Goal: Information Seeking & Learning: Learn about a topic

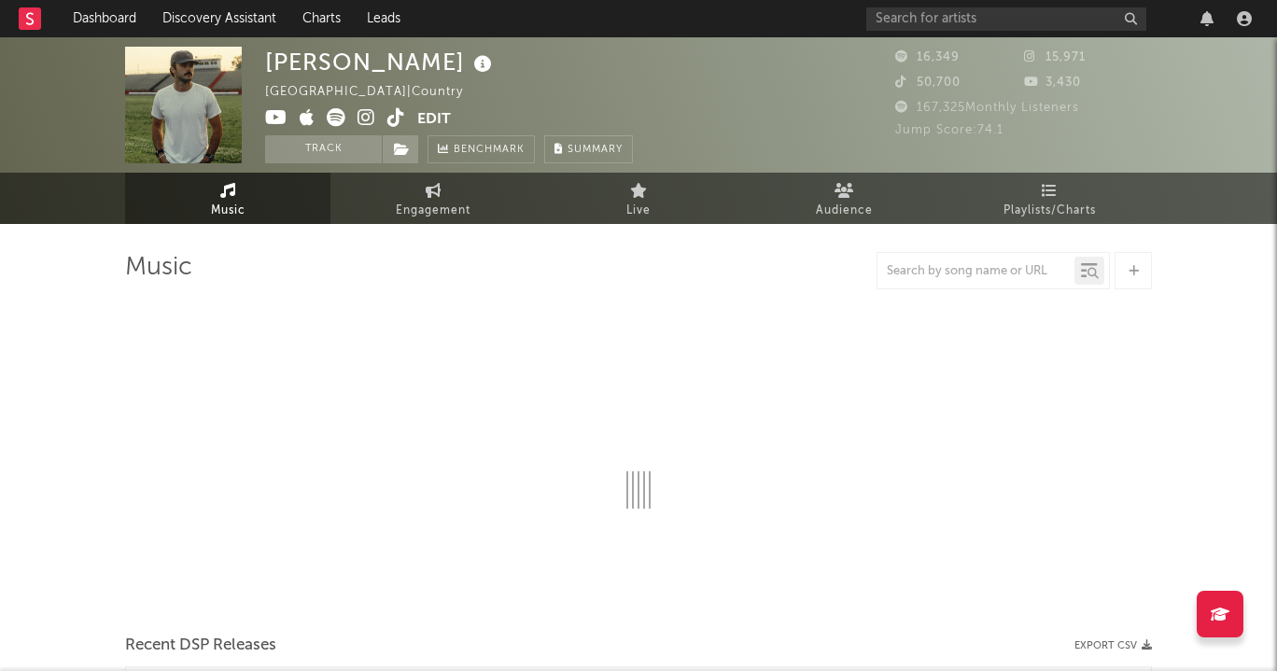
select select "6m"
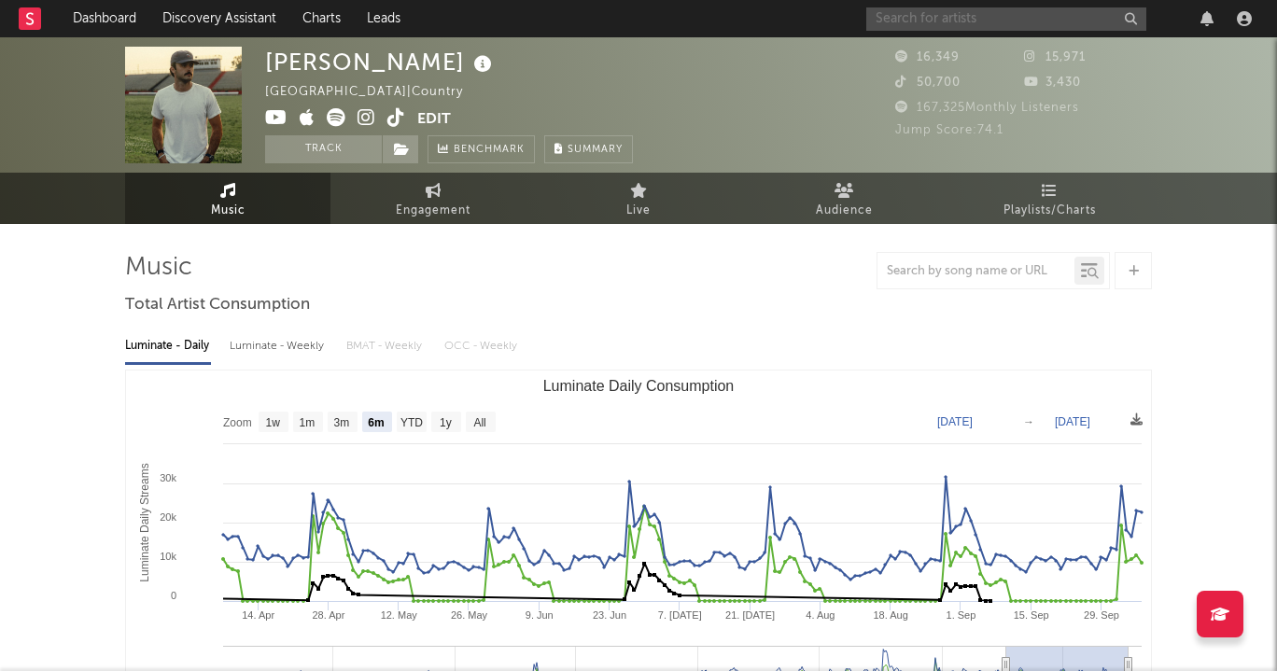
click at [904, 18] on input "text" at bounding box center [1006, 18] width 280 height 23
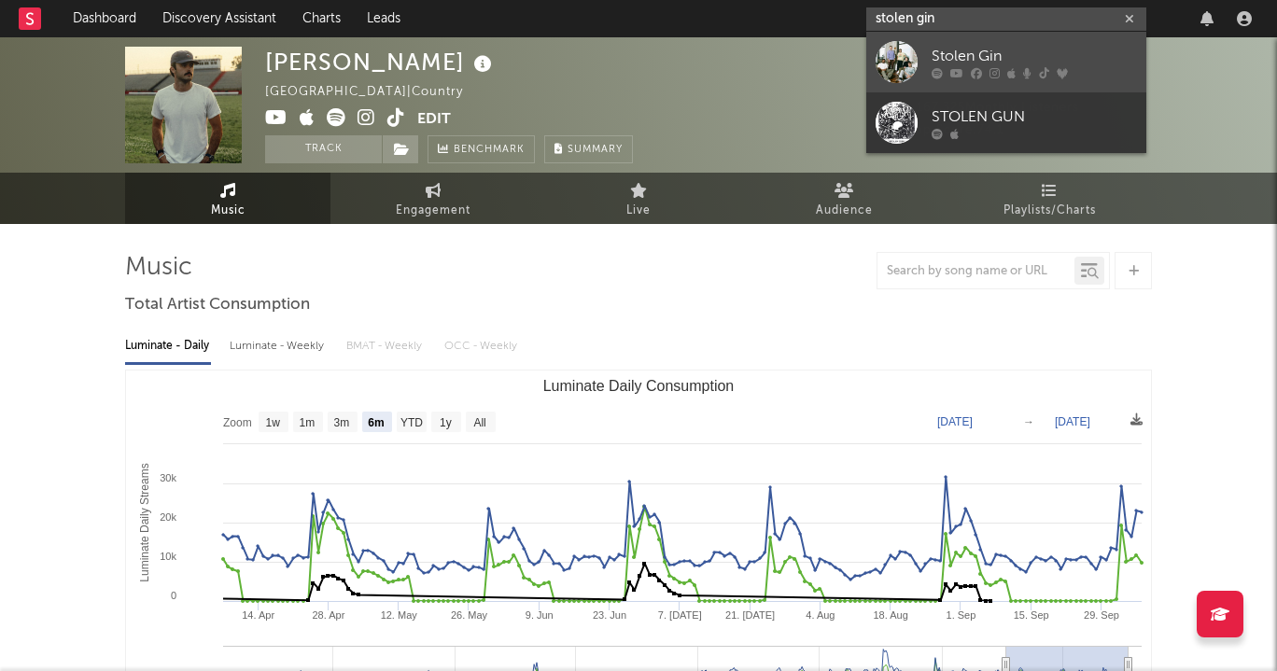
type input "stolen gin"
click at [911, 51] on div at bounding box center [896, 62] width 42 height 42
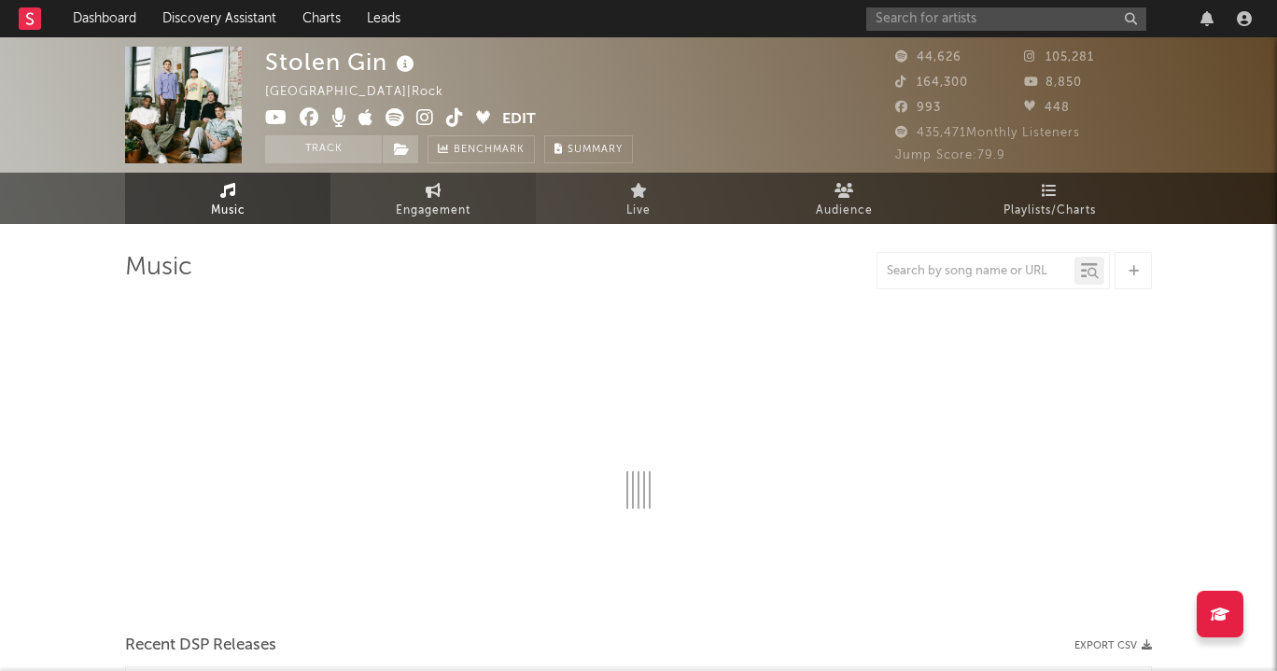
select select "6m"
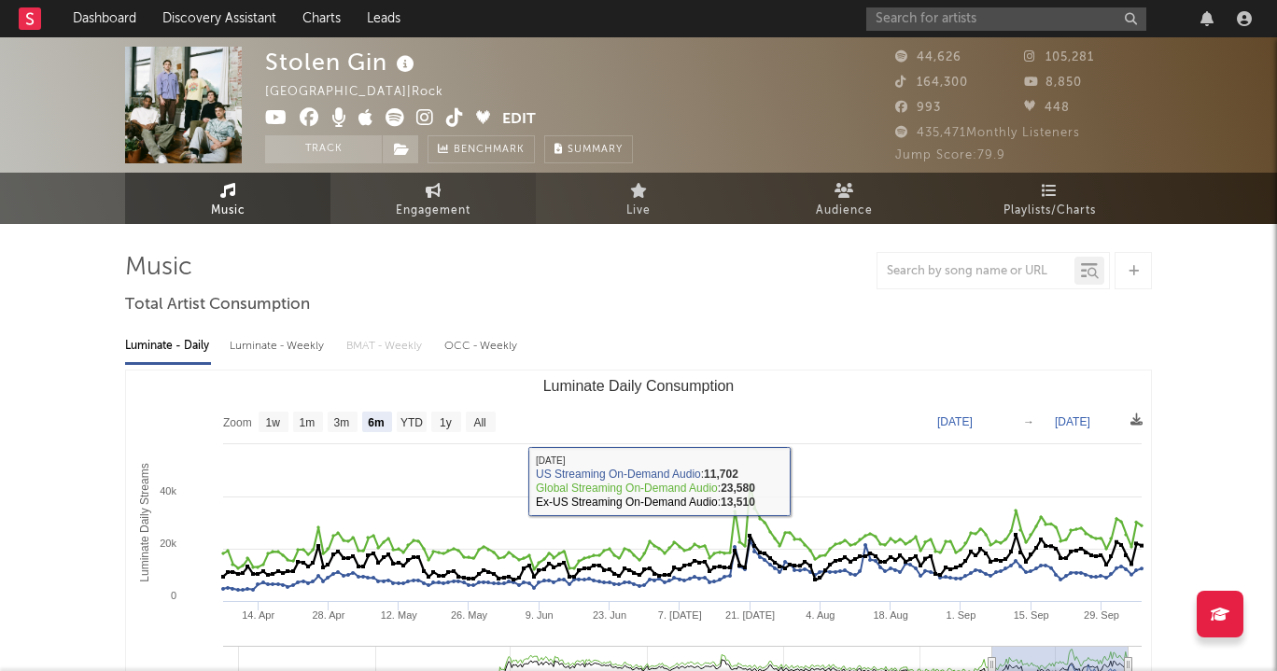
click at [453, 189] on link "Engagement" at bounding box center [432, 198] width 205 height 51
select select "1w"
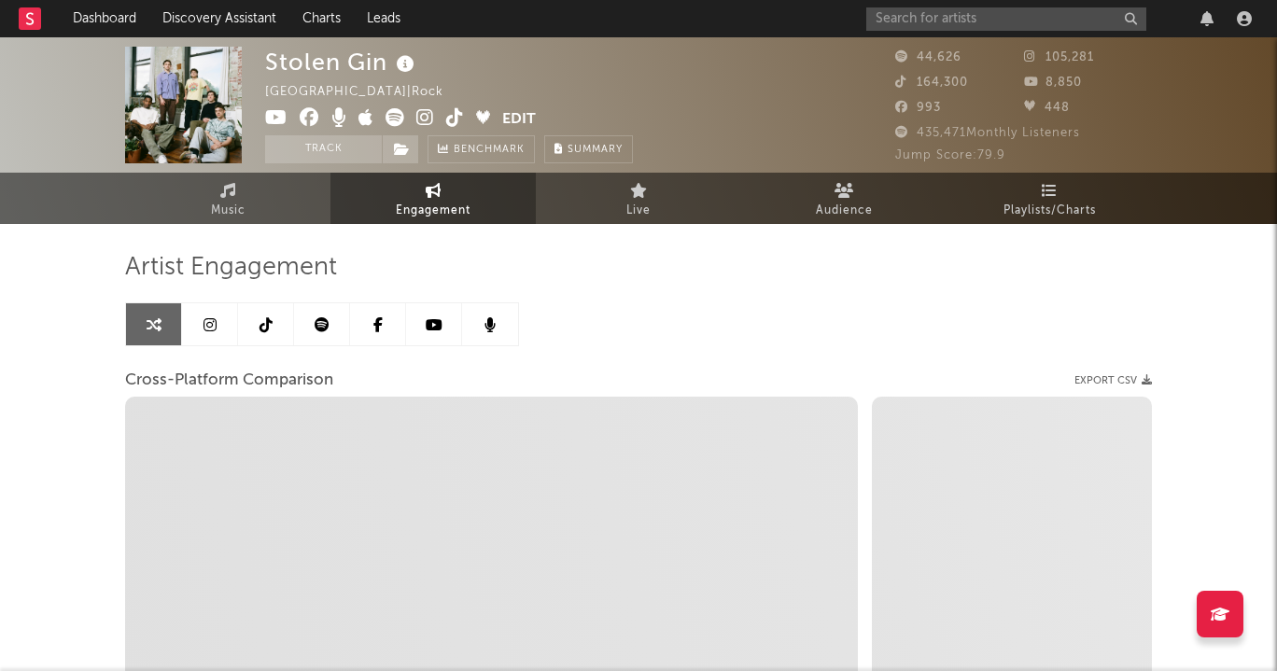
select select "1m"
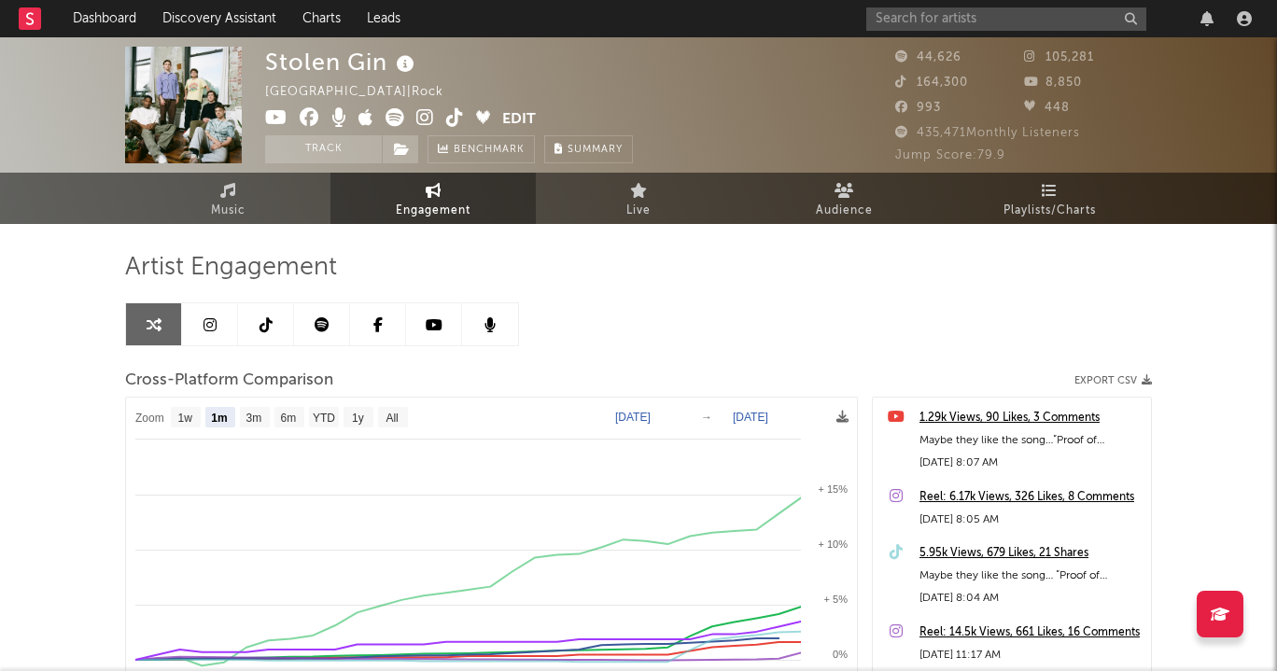
click at [273, 316] on link at bounding box center [266, 324] width 56 height 42
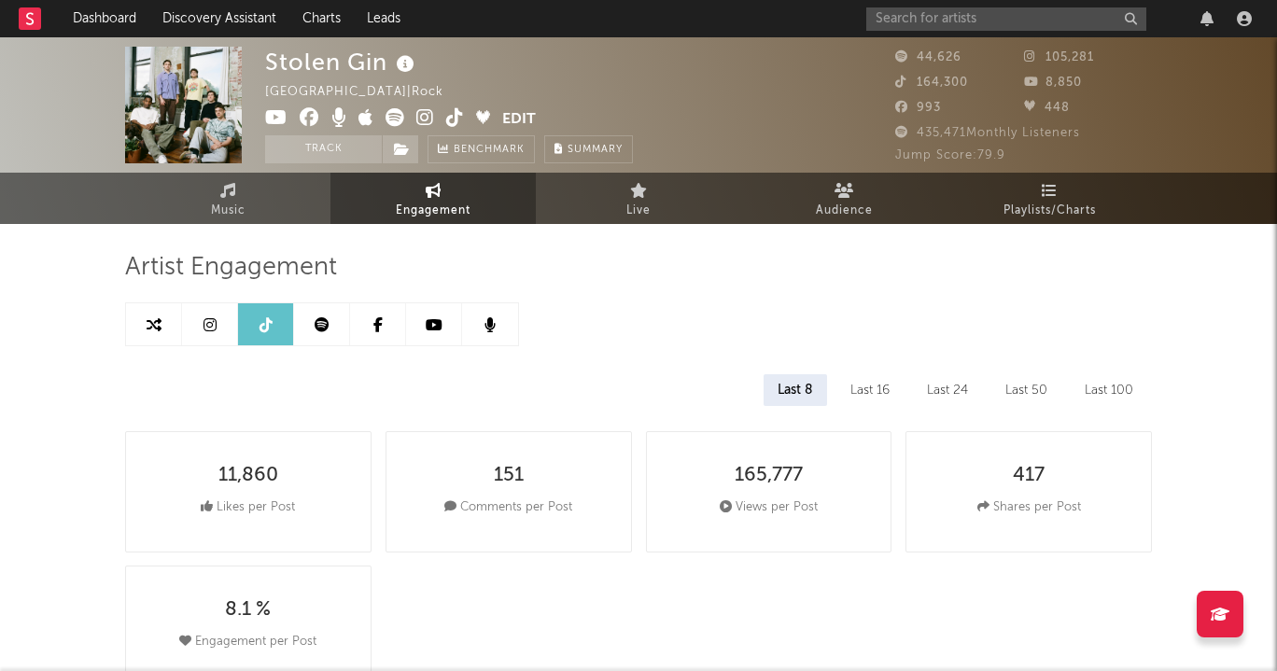
select select "6m"
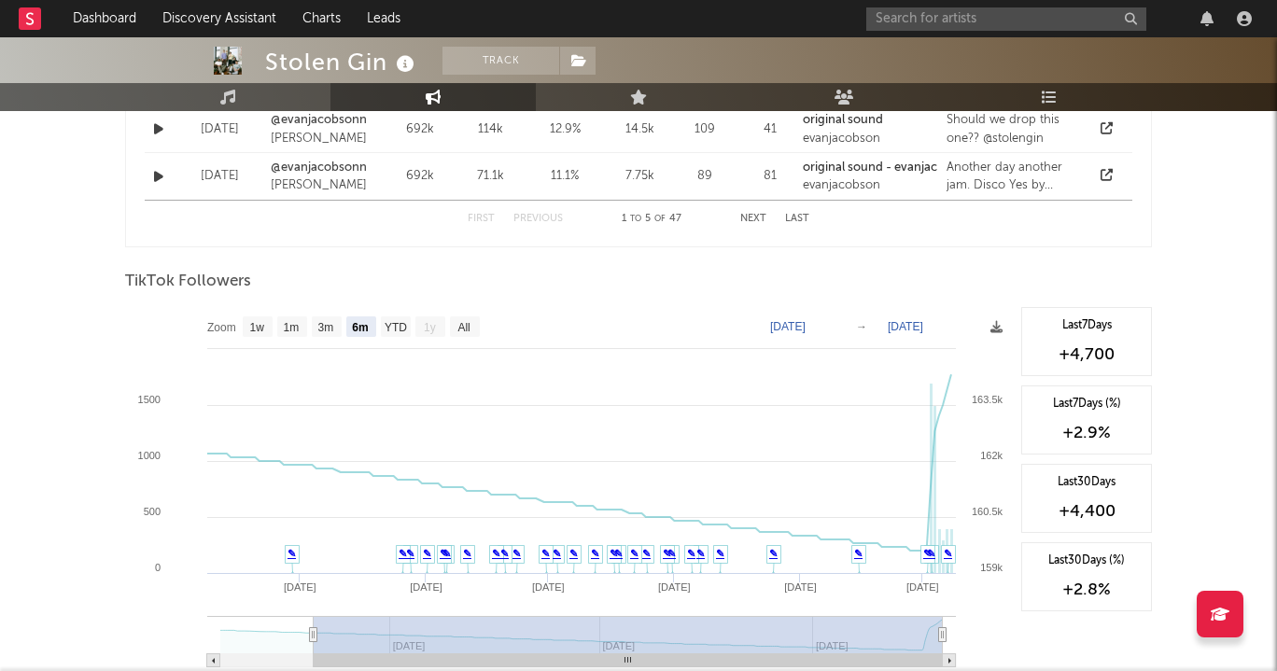
scroll to position [1657, 0]
